Goal: Task Accomplishment & Management: Complete application form

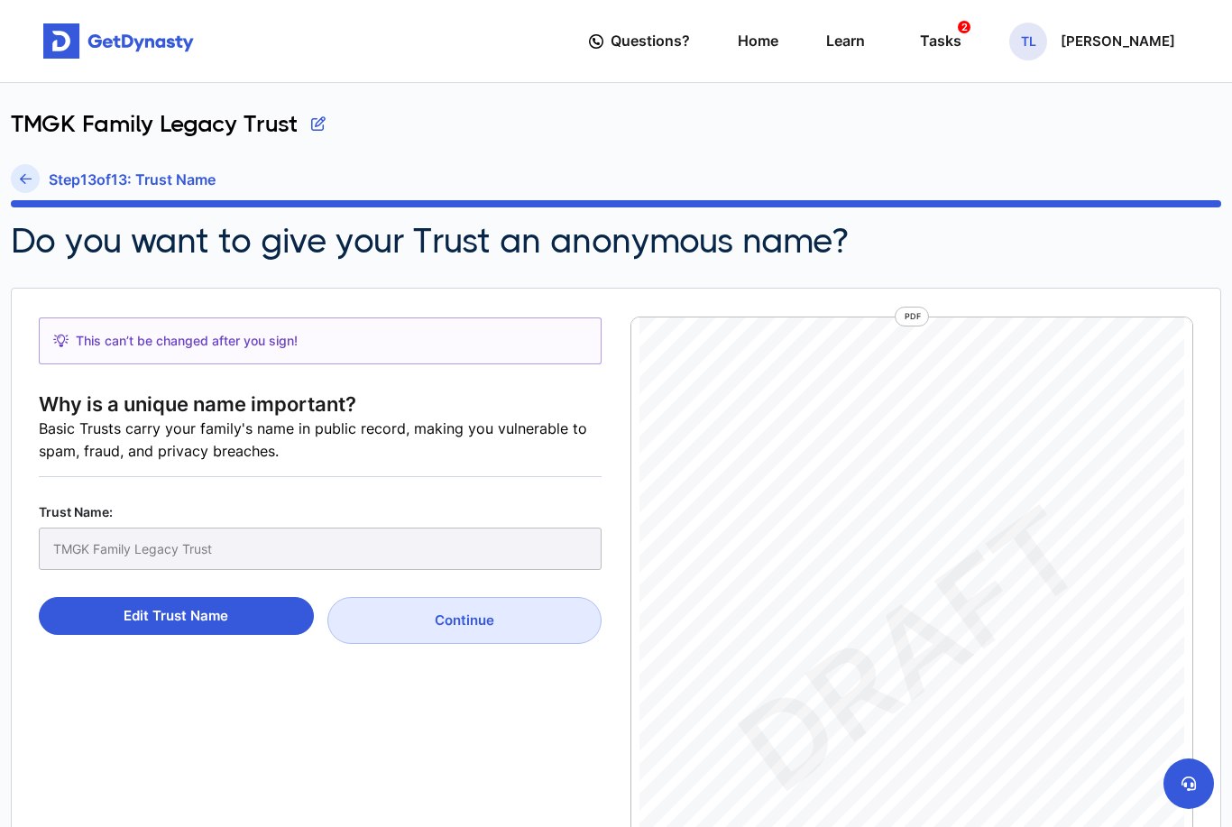
click at [738, 42] on link "Home" at bounding box center [758, 40] width 41 height 51
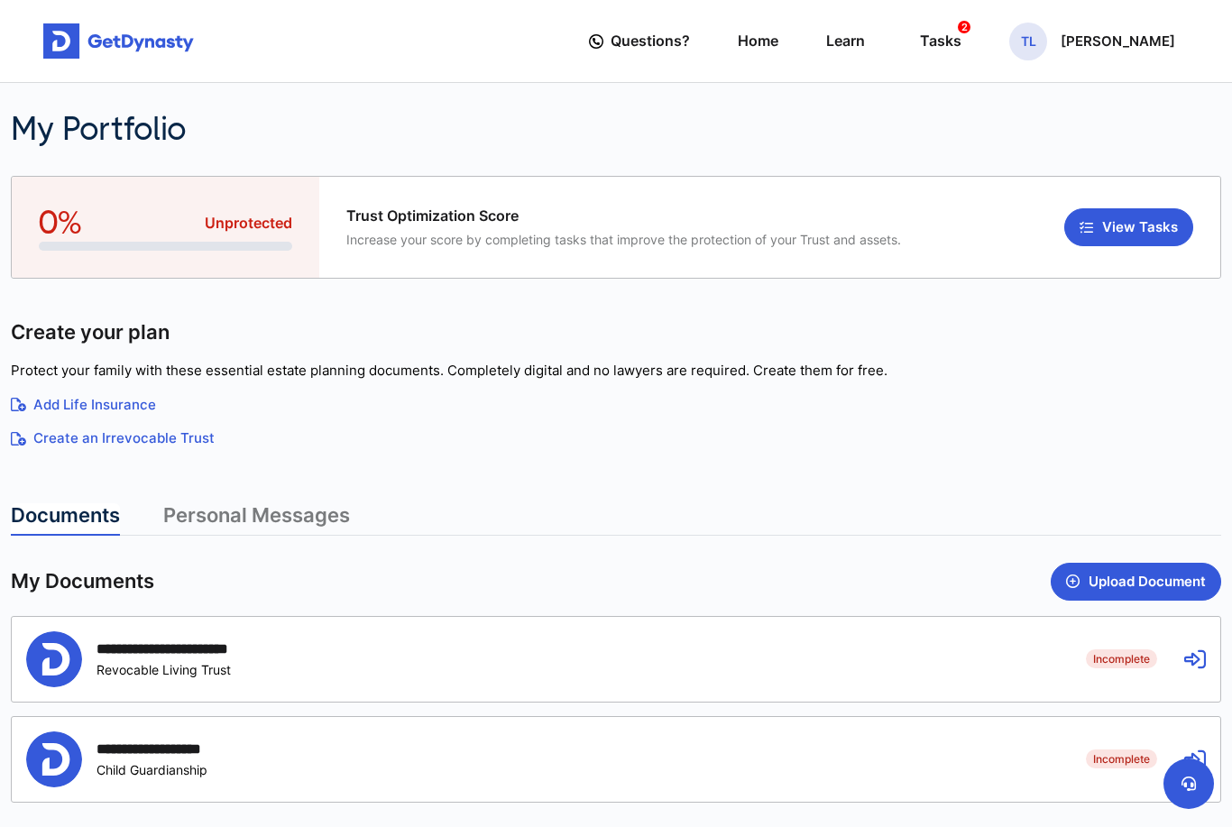
click at [611, 38] on span "Questions?" at bounding box center [650, 40] width 79 height 33
click at [614, 45] on span "Questions?" at bounding box center [650, 40] width 79 height 33
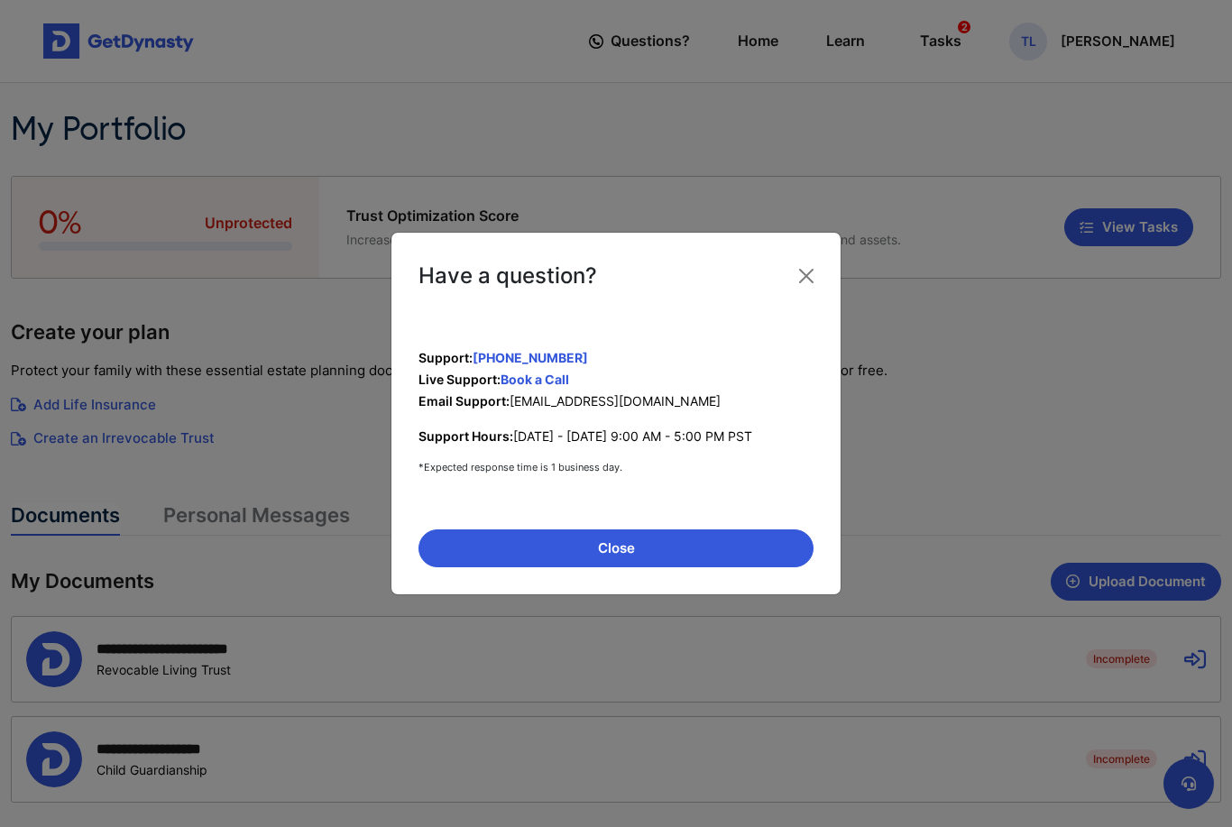
click at [819, 276] on button "Close" at bounding box center [806, 276] width 29 height 29
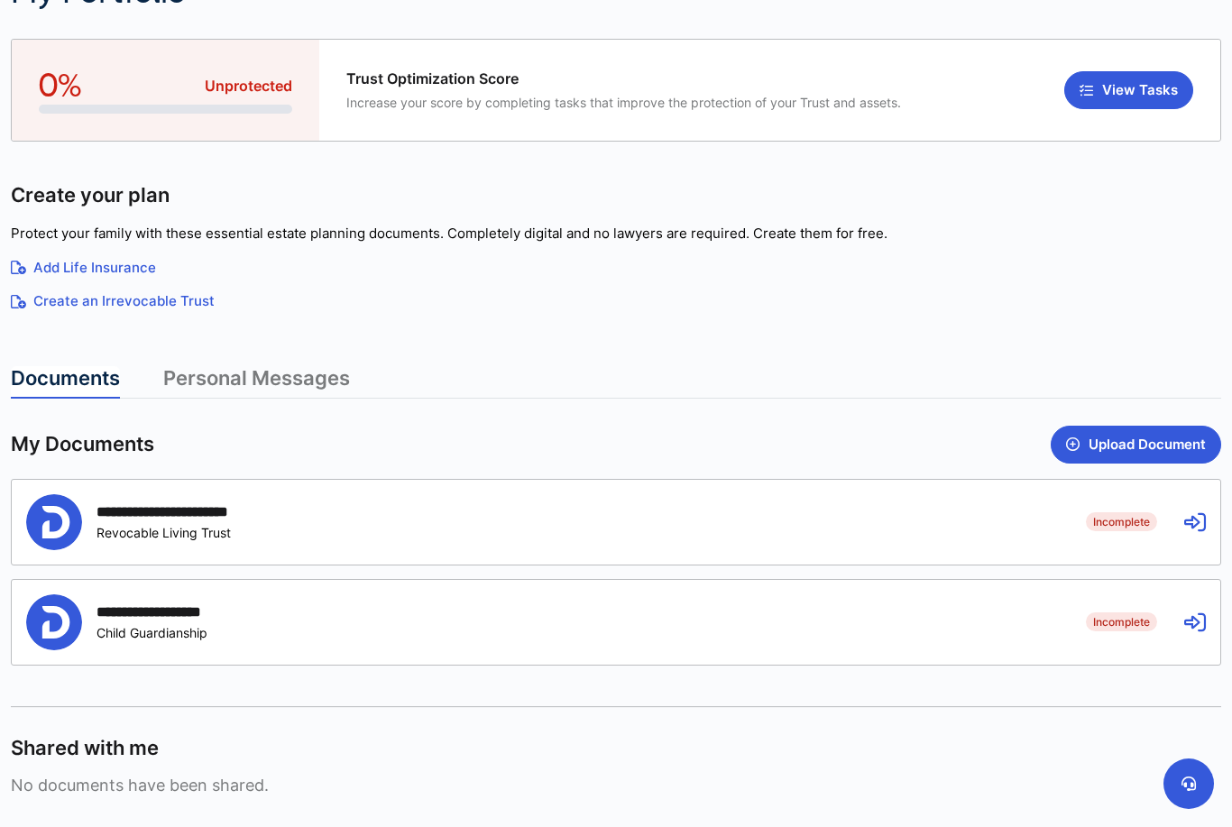
scroll to position [136, 0]
click at [396, 519] on div "**********" at bounding box center [542, 523] width 1033 height 56
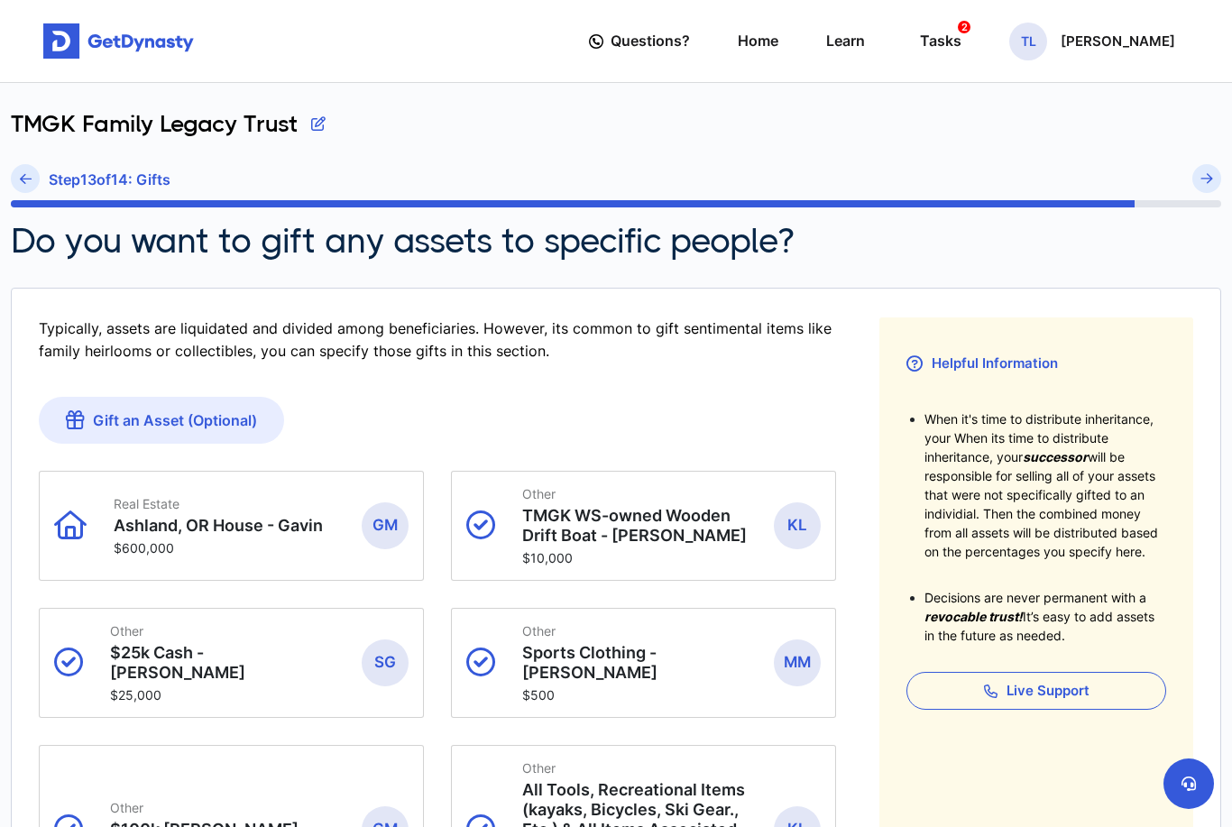
click at [611, 39] on span "Questions?" at bounding box center [650, 40] width 79 height 33
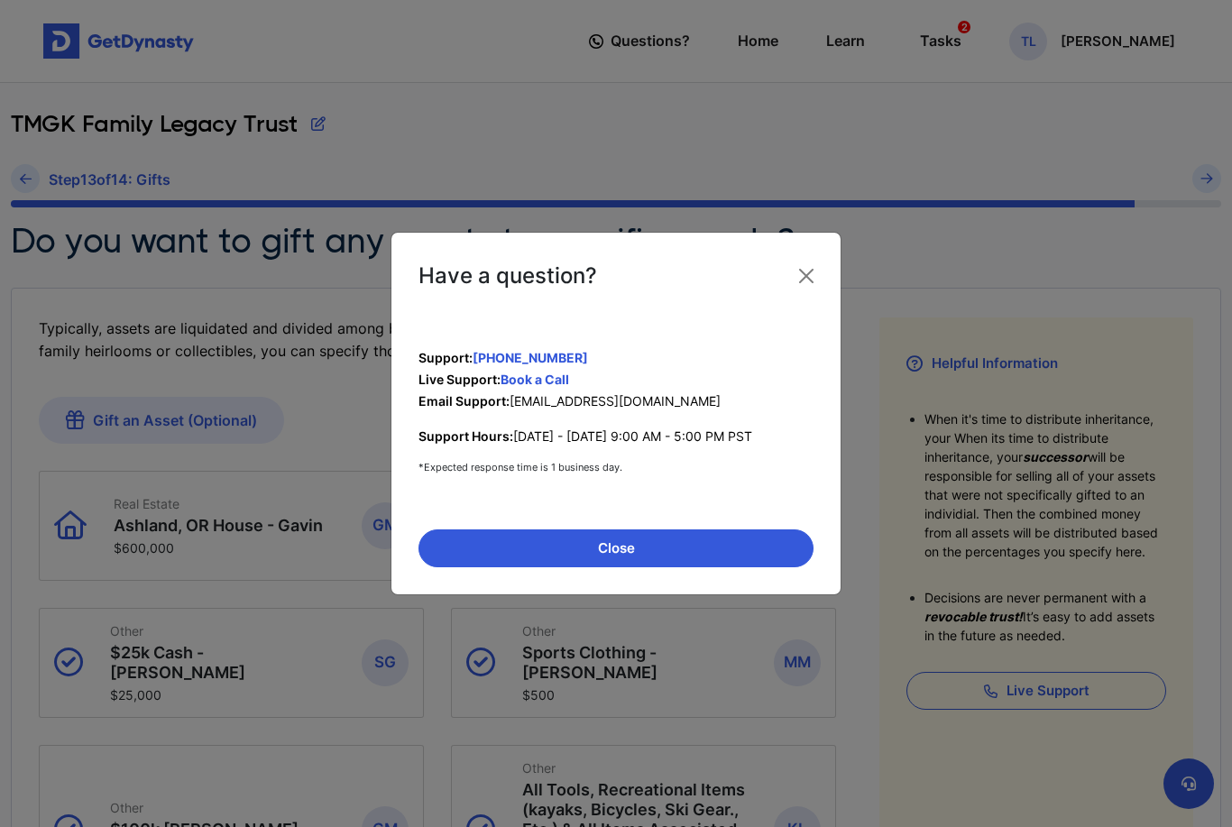
click at [817, 272] on button "Close" at bounding box center [806, 276] width 29 height 29
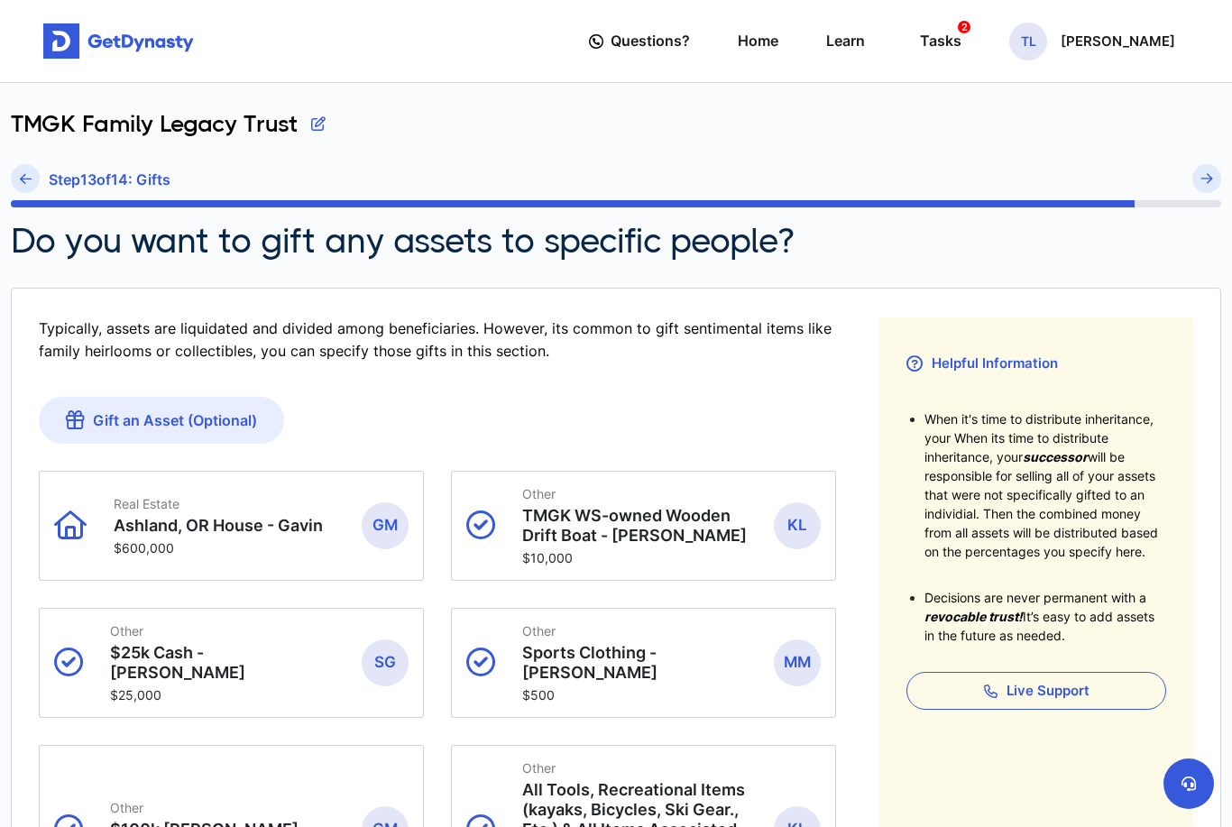
click at [611, 38] on span "Questions?" at bounding box center [650, 40] width 79 height 33
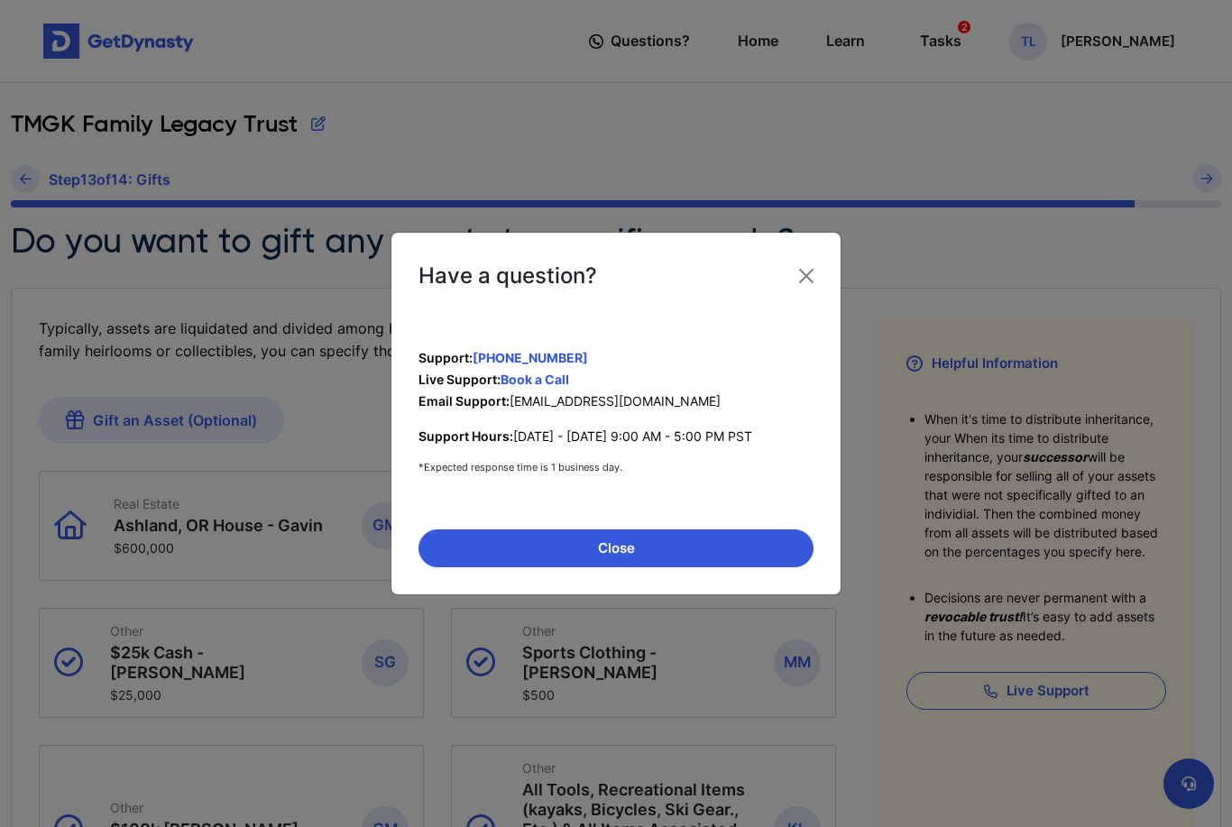
click at [804, 265] on button "Close" at bounding box center [806, 276] width 29 height 29
